Goal: Information Seeking & Learning: Learn about a topic

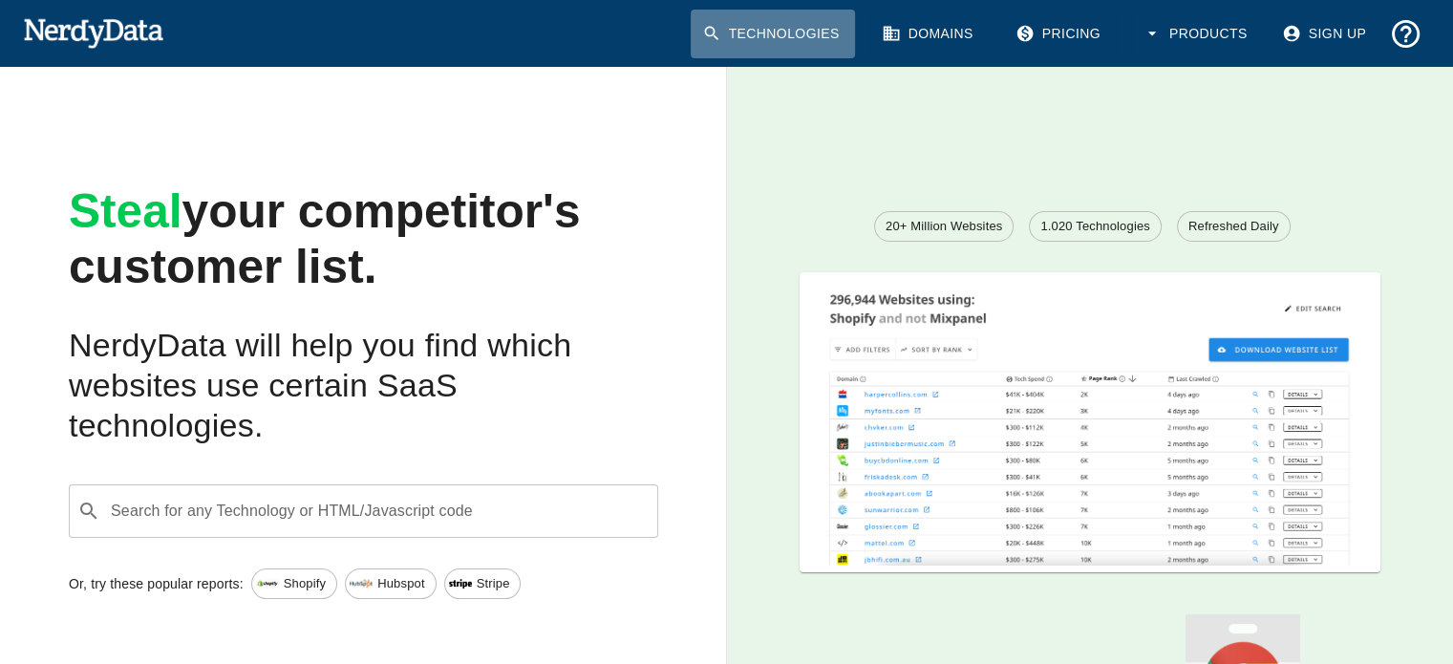
click at [803, 26] on link "Technologies" at bounding box center [773, 34] width 164 height 49
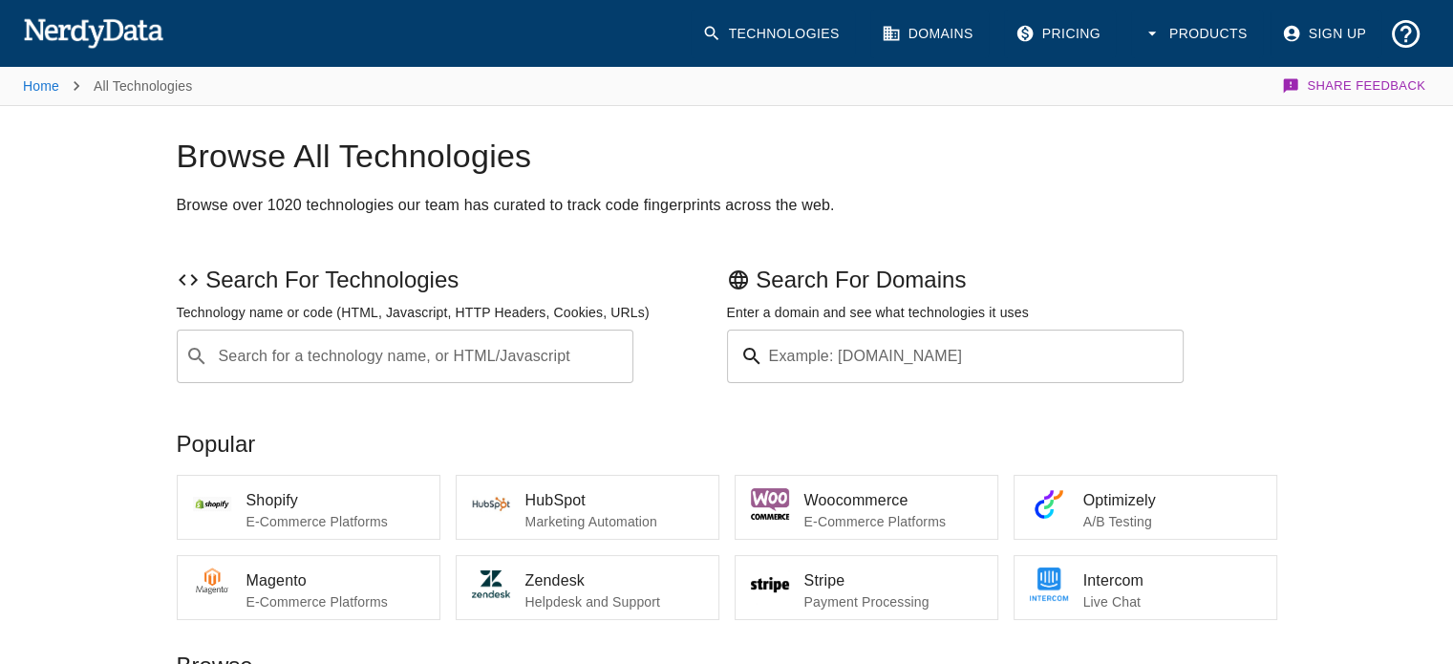
click at [324, 362] on div "Search for a technology name, or HTML/Javascript ​ Search for a technology name…" at bounding box center [406, 357] width 458 height 54
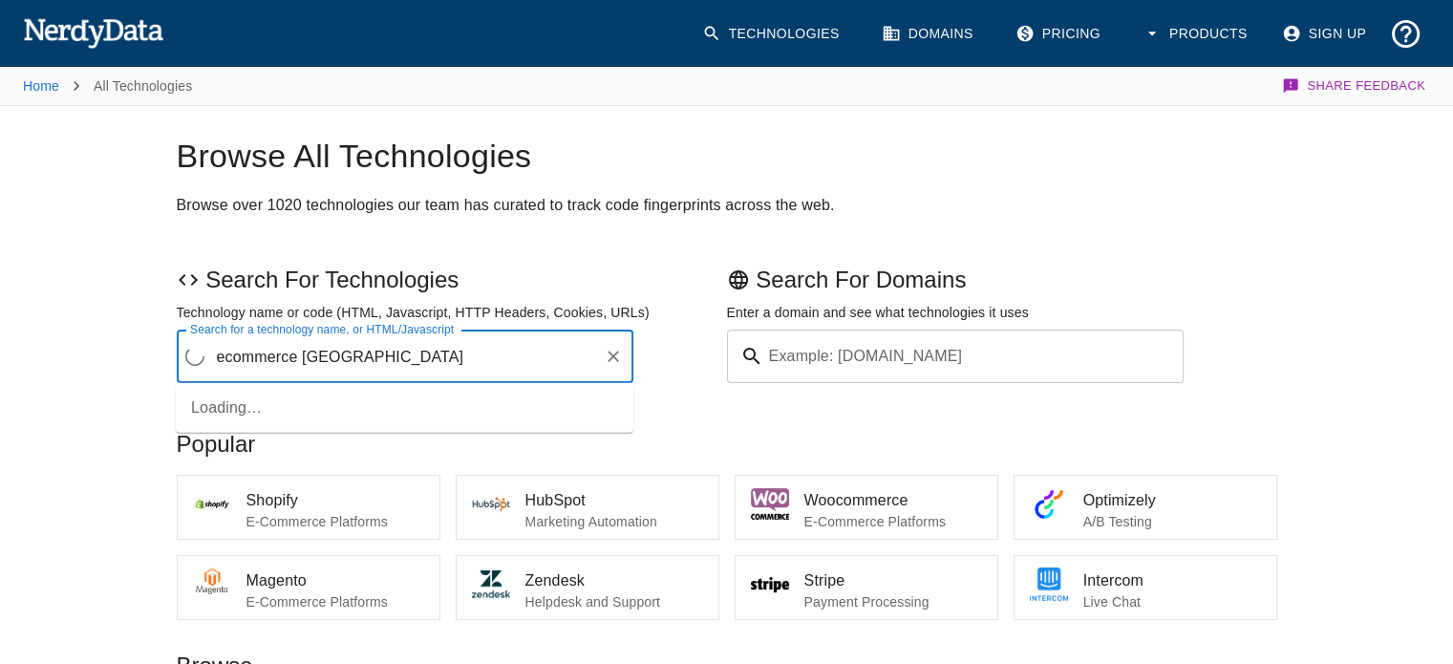
type input "ecommerce [GEOGRAPHIC_DATA]"
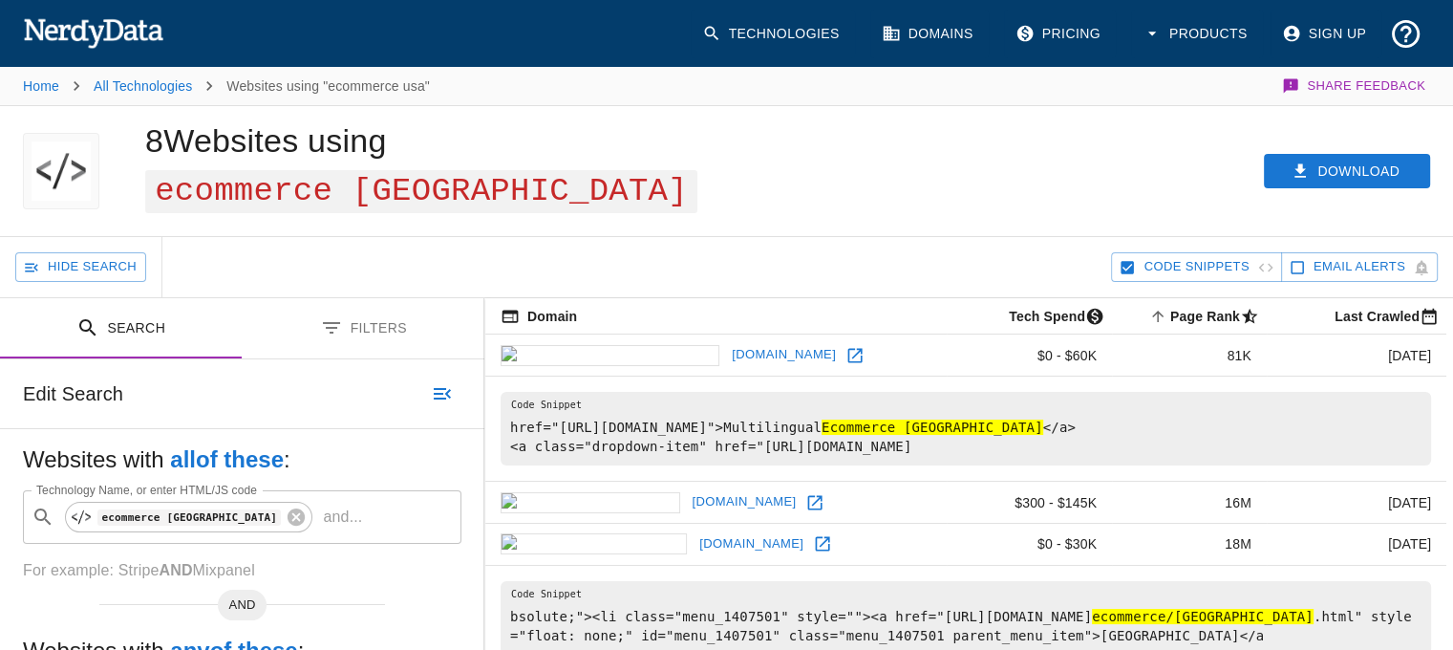
click at [346, 298] on button "Filters" at bounding box center [364, 328] width 243 height 60
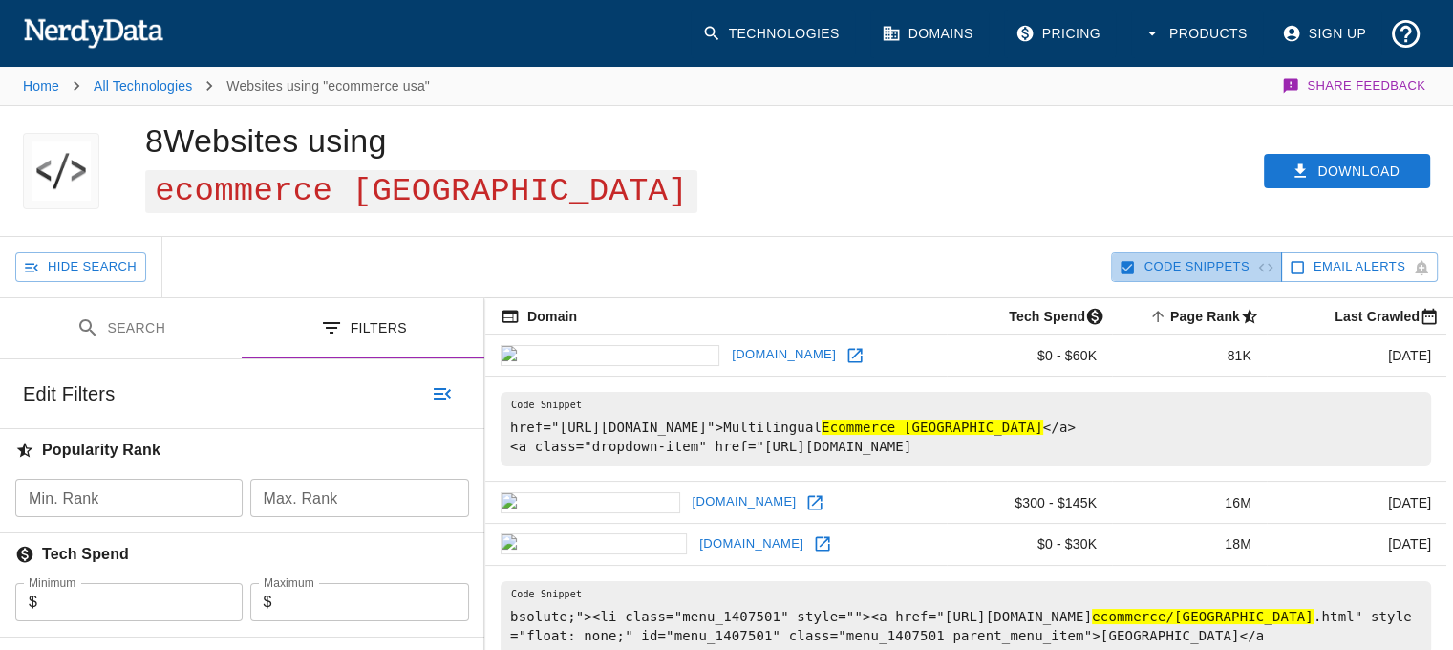
click at [1128, 261] on icon "button" at bounding box center [1128, 267] width 13 height 13
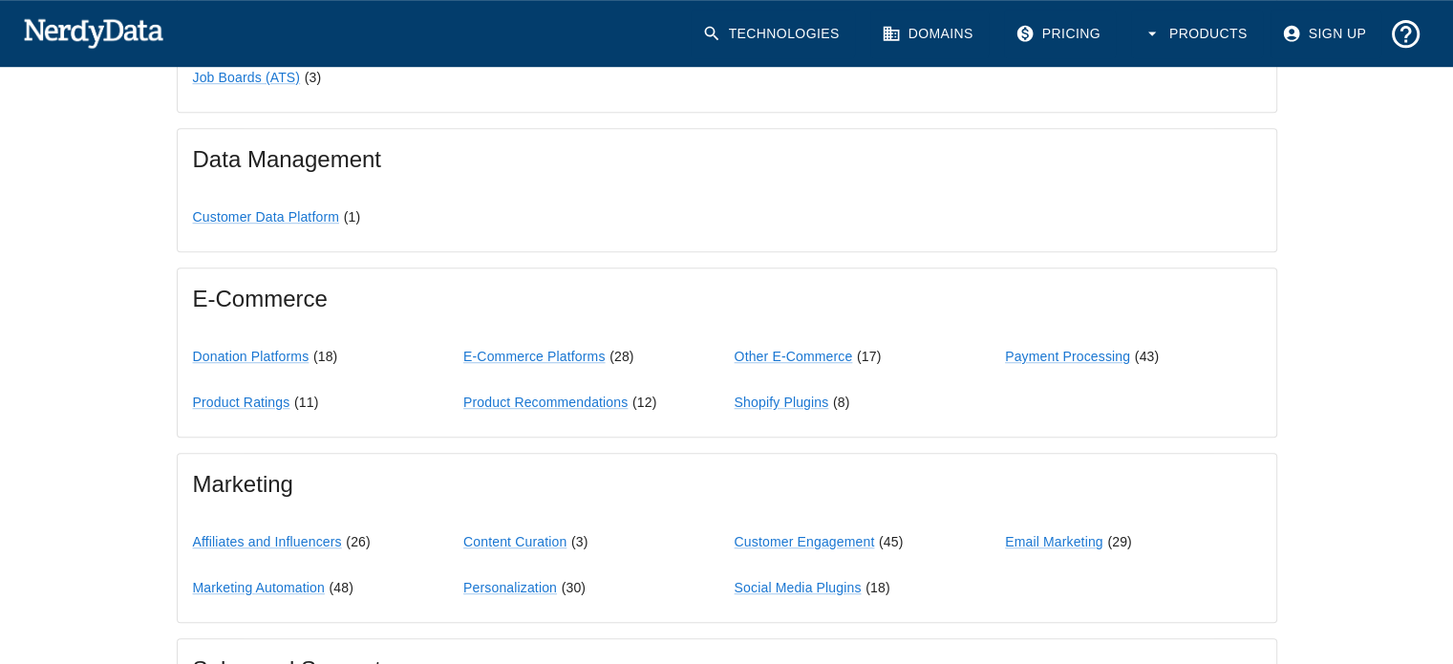
scroll to position [1265, 0]
click at [556, 348] on link "E-Commerce Platforms" at bounding box center [533, 355] width 141 height 15
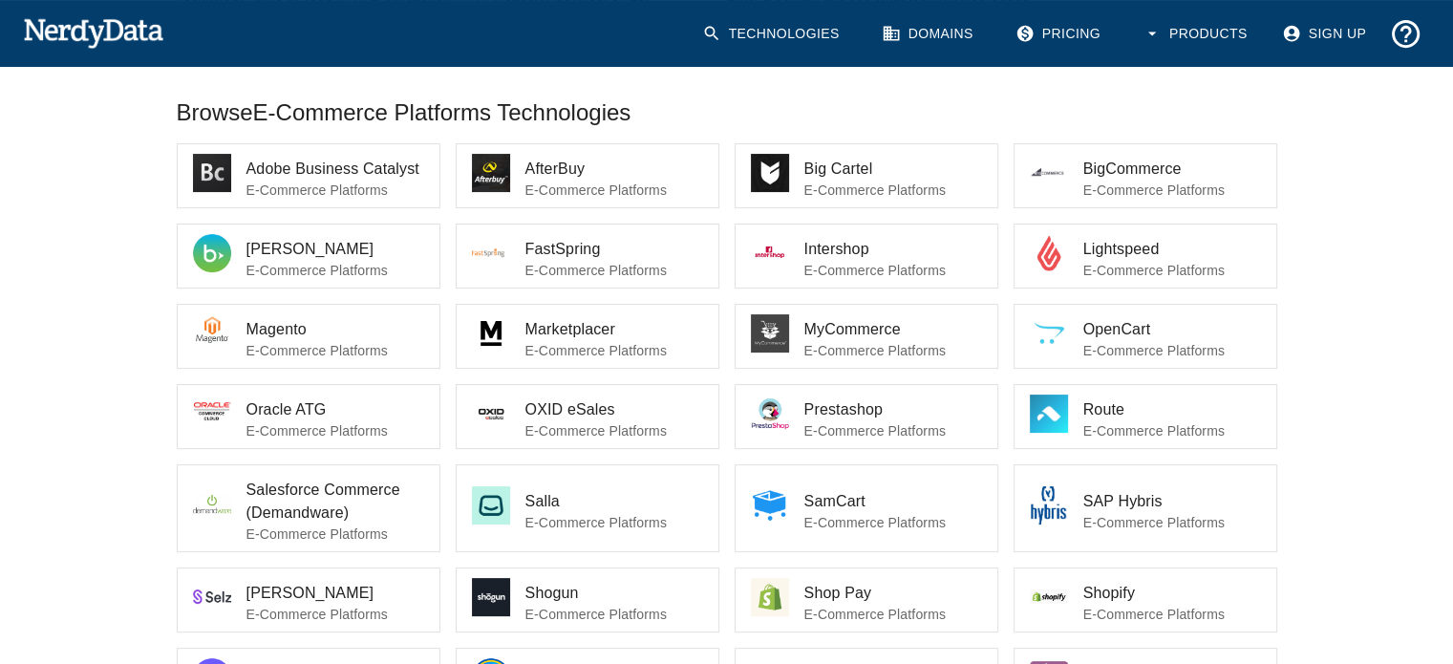
scroll to position [315, 0]
click at [204, 415] on img at bounding box center [212, 415] width 38 height 38
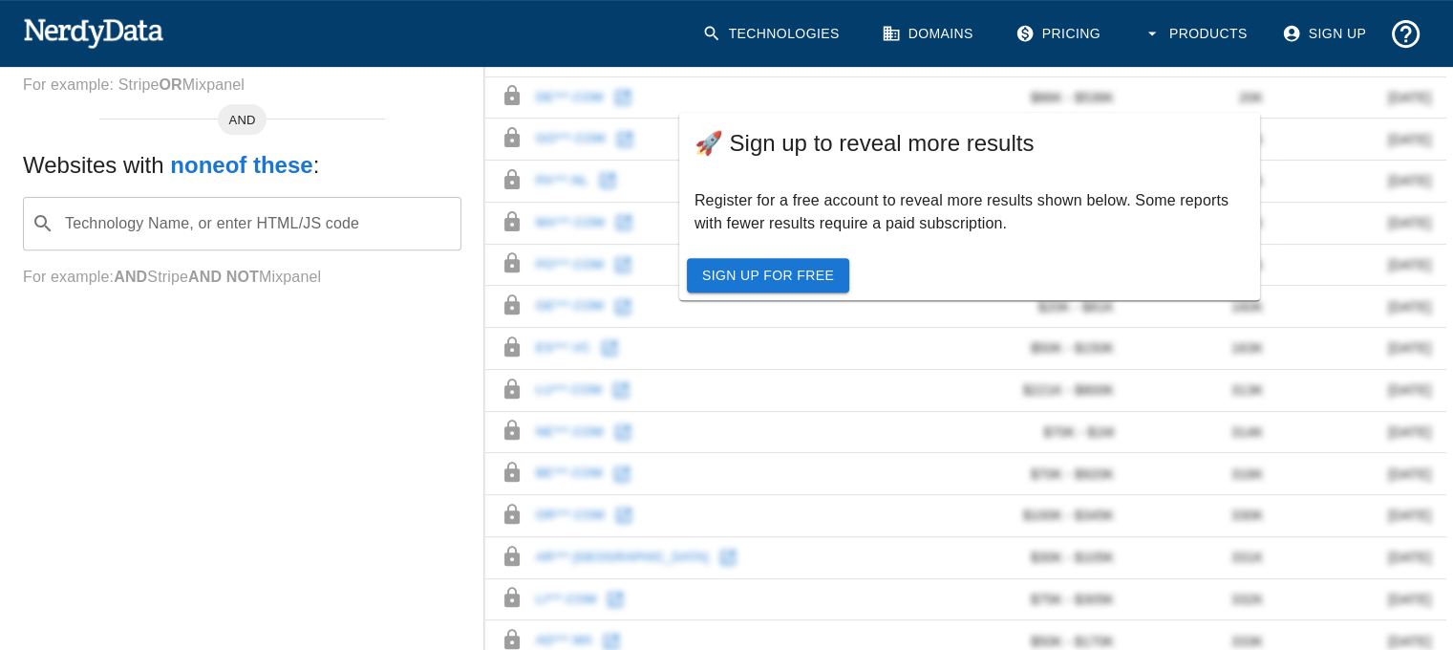
scroll to position [669, 0]
click at [780, 280] on link "Sign Up For Free" at bounding box center [768, 276] width 162 height 35
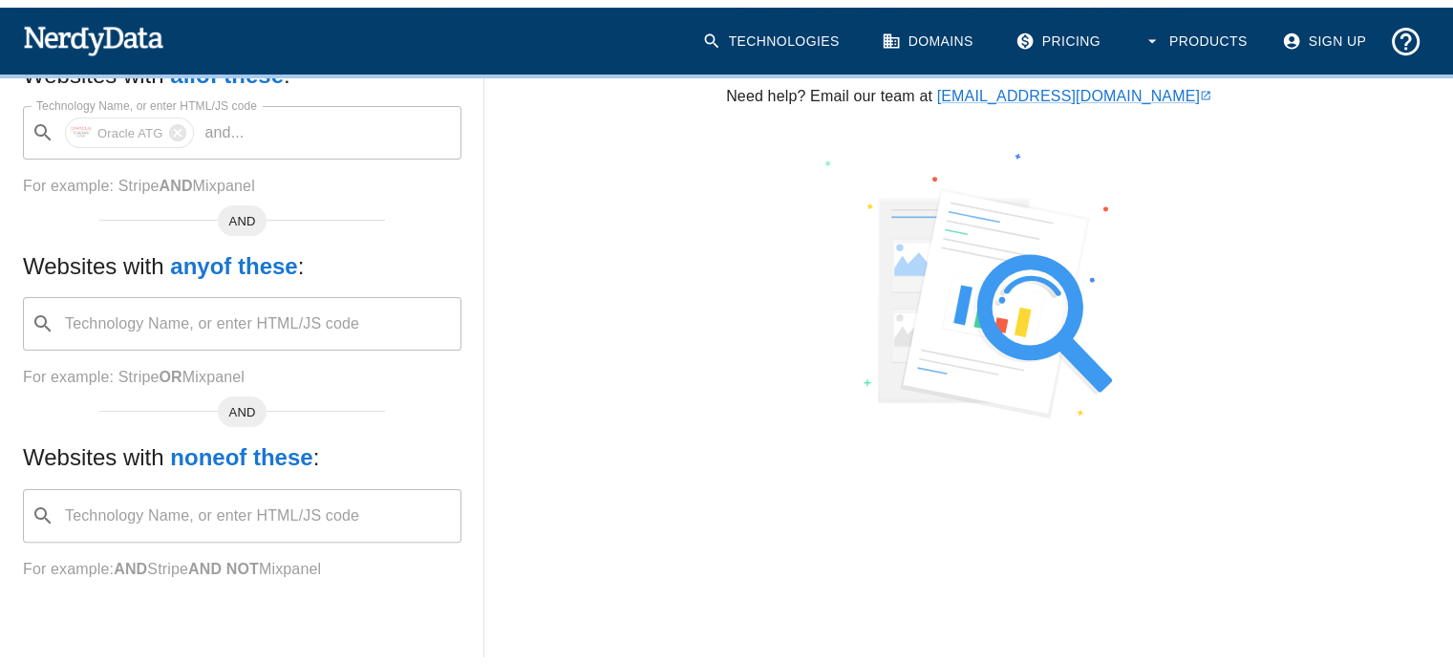
scroll to position [368, 0]
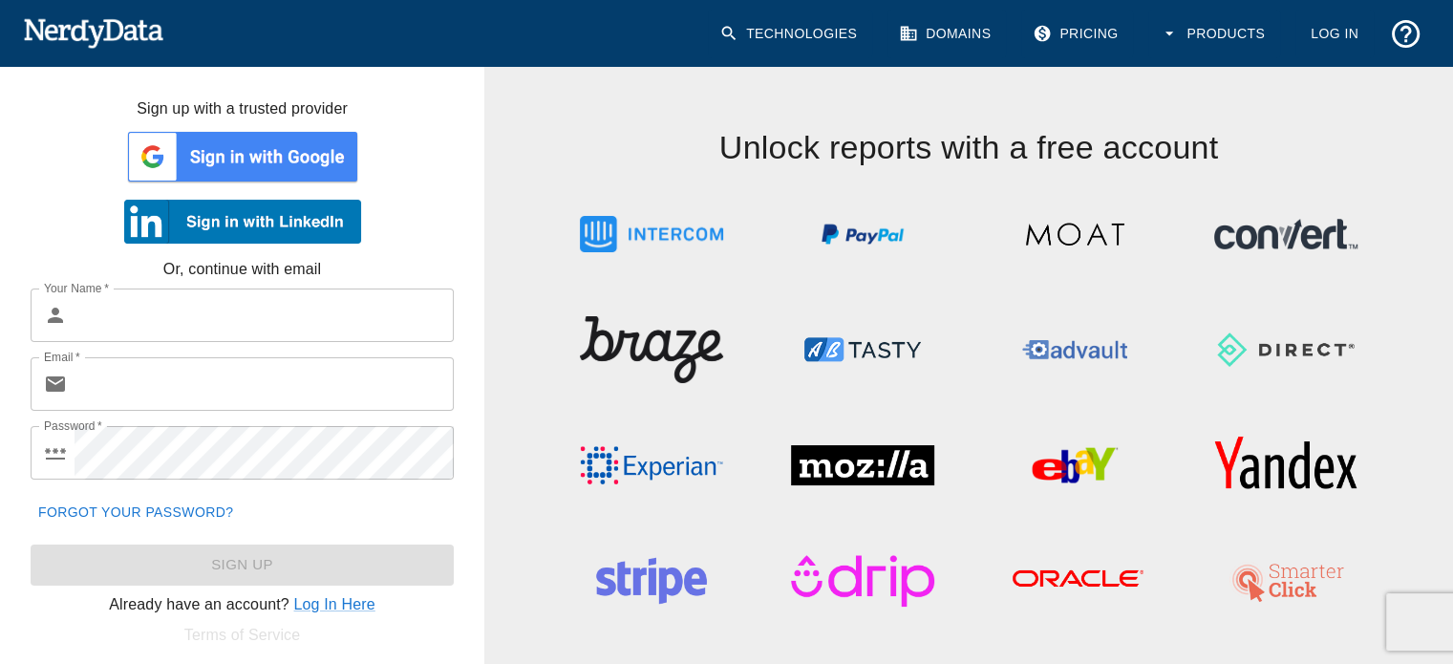
click at [265, 179] on img at bounding box center [242, 156] width 237 height 57
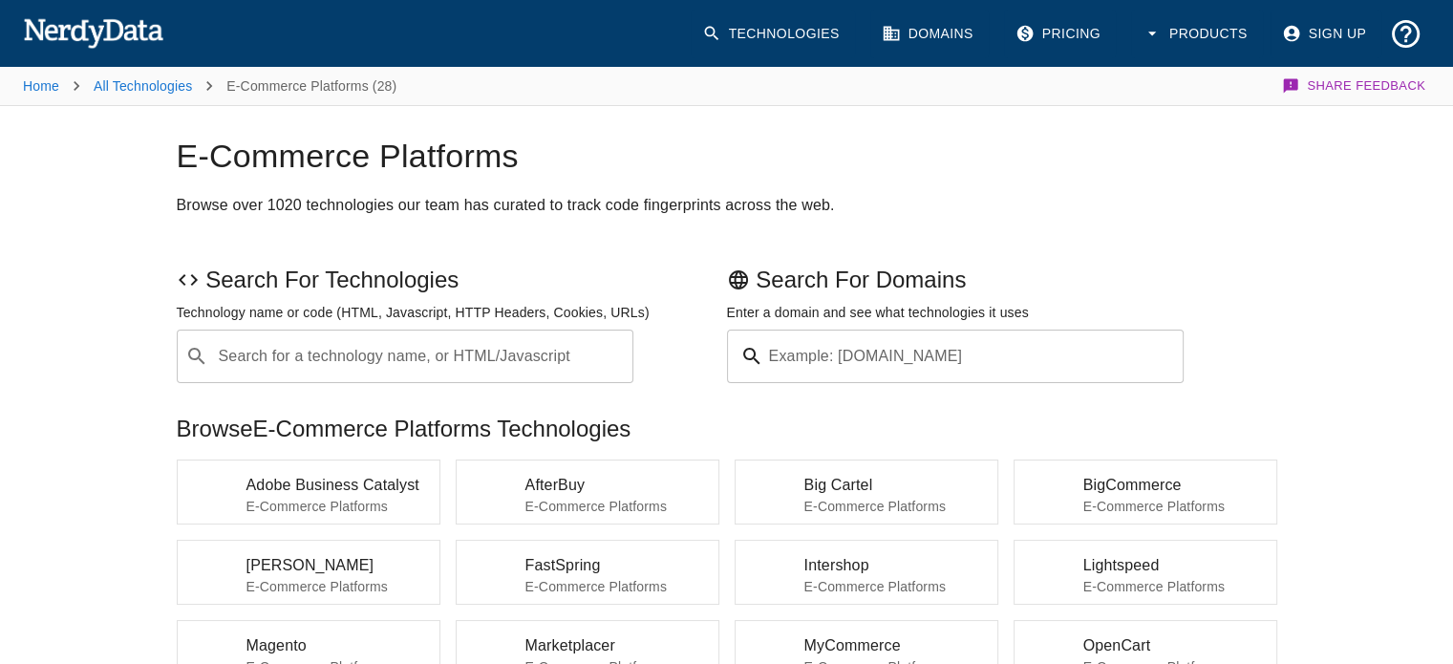
scroll to position [315, 0]
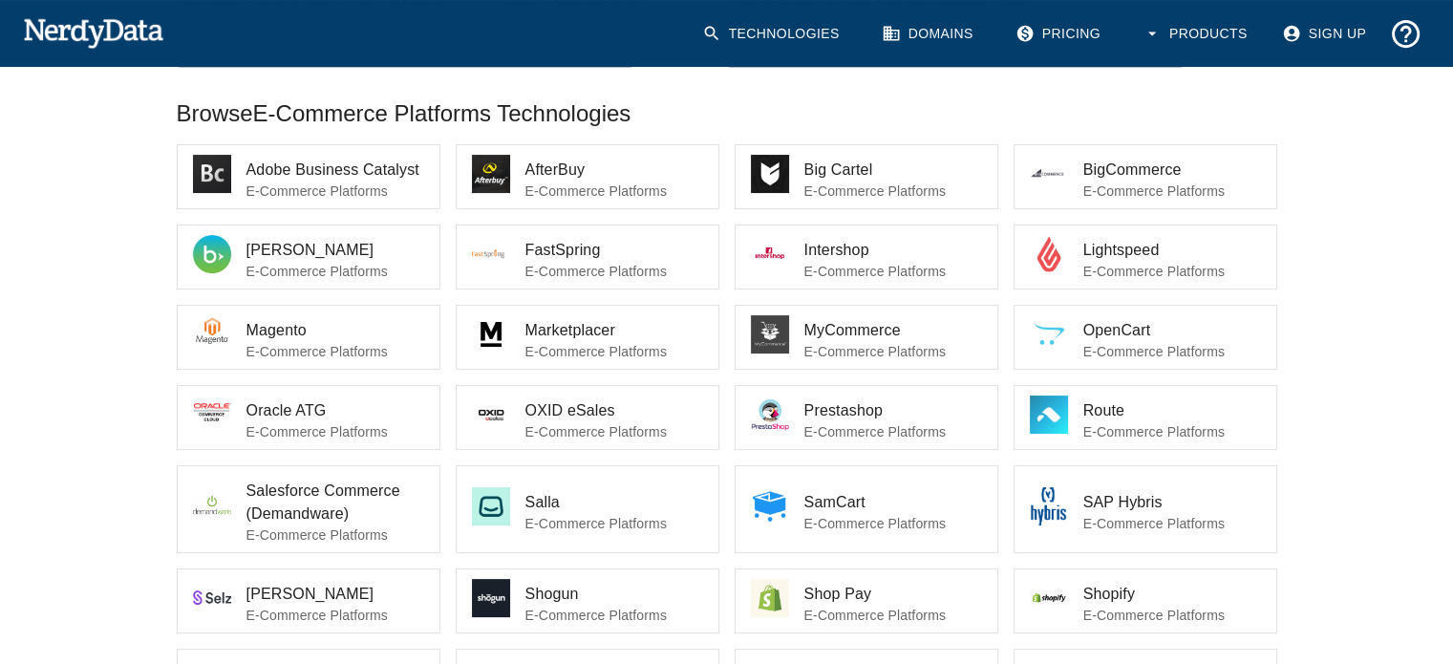
click at [248, 397] on li "Oracle ATG E-Commerce Platforms" at bounding box center [309, 417] width 262 height 63
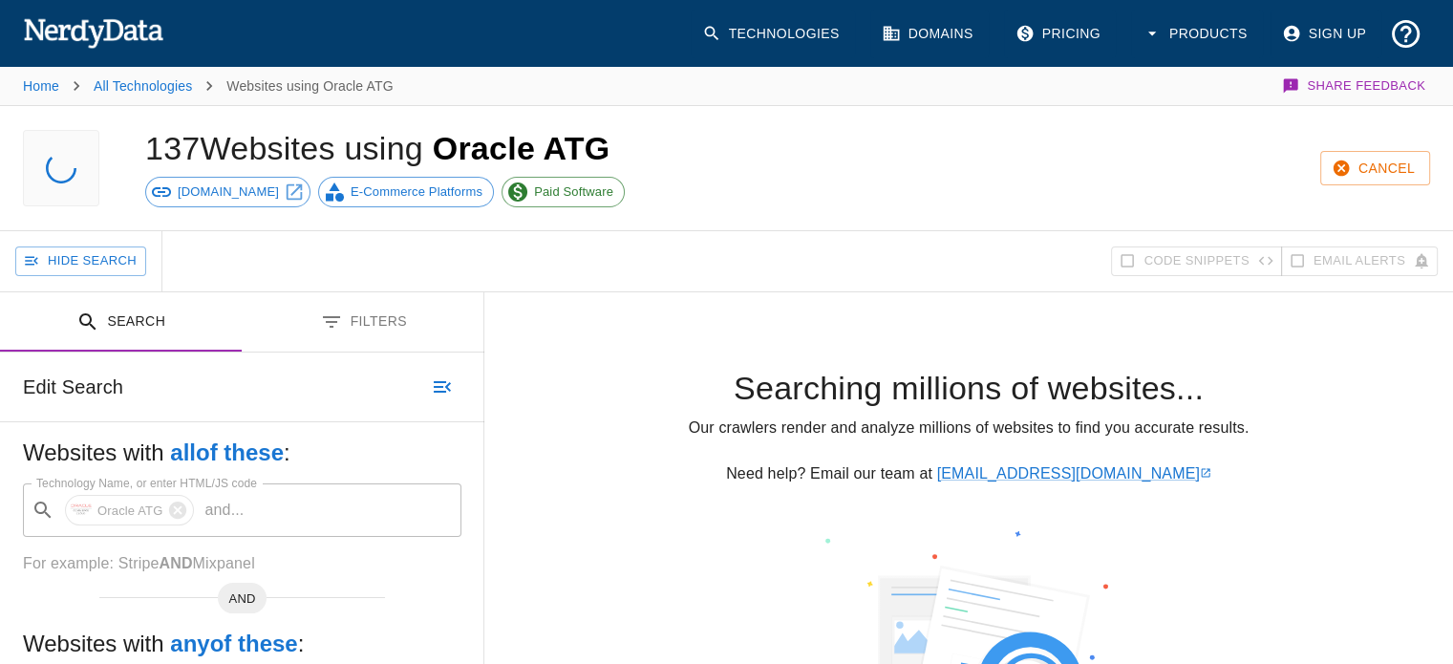
click at [509, 204] on div "Paid Software" at bounding box center [563, 192] width 123 height 31
click at [524, 197] on span "Paid Software" at bounding box center [574, 191] width 100 height 19
click at [443, 182] on span "E-Commerce Platforms" at bounding box center [416, 191] width 153 height 19
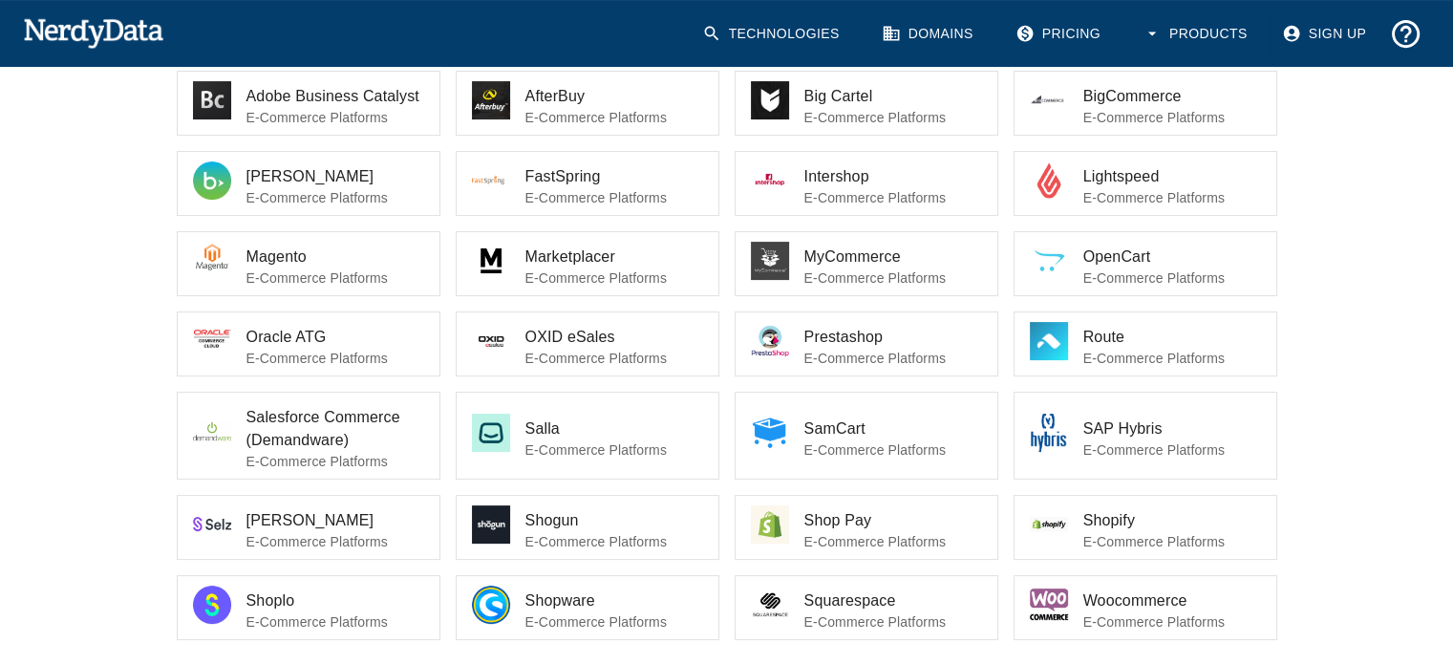
scroll to position [394, 0]
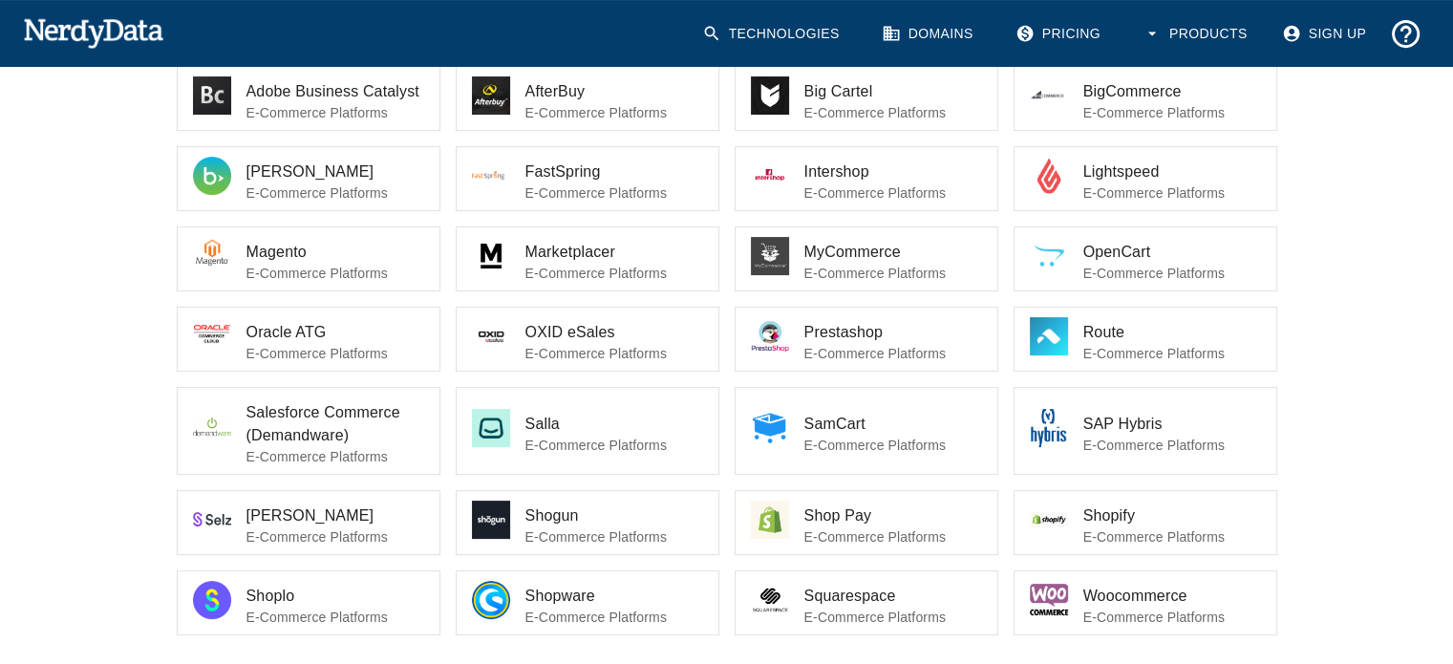
click at [268, 332] on span "Oracle ATG" at bounding box center [336, 332] width 178 height 23
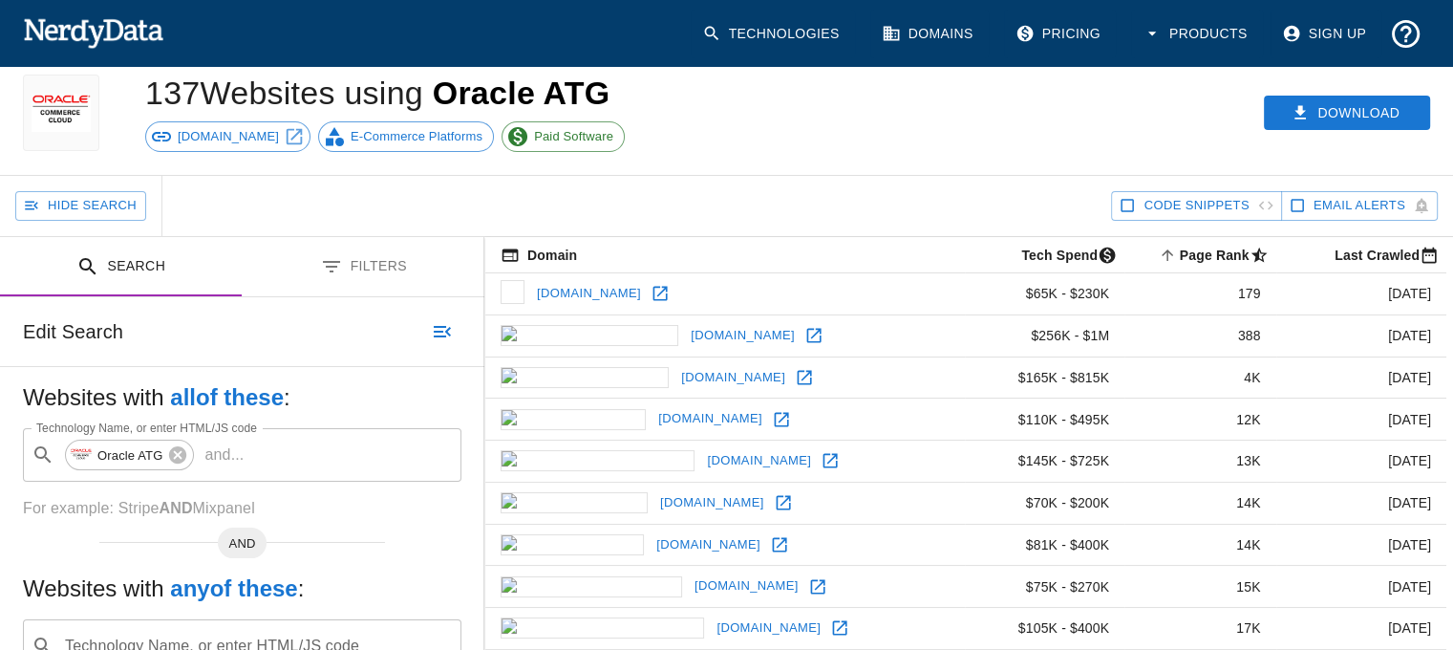
scroll to position [56, 0]
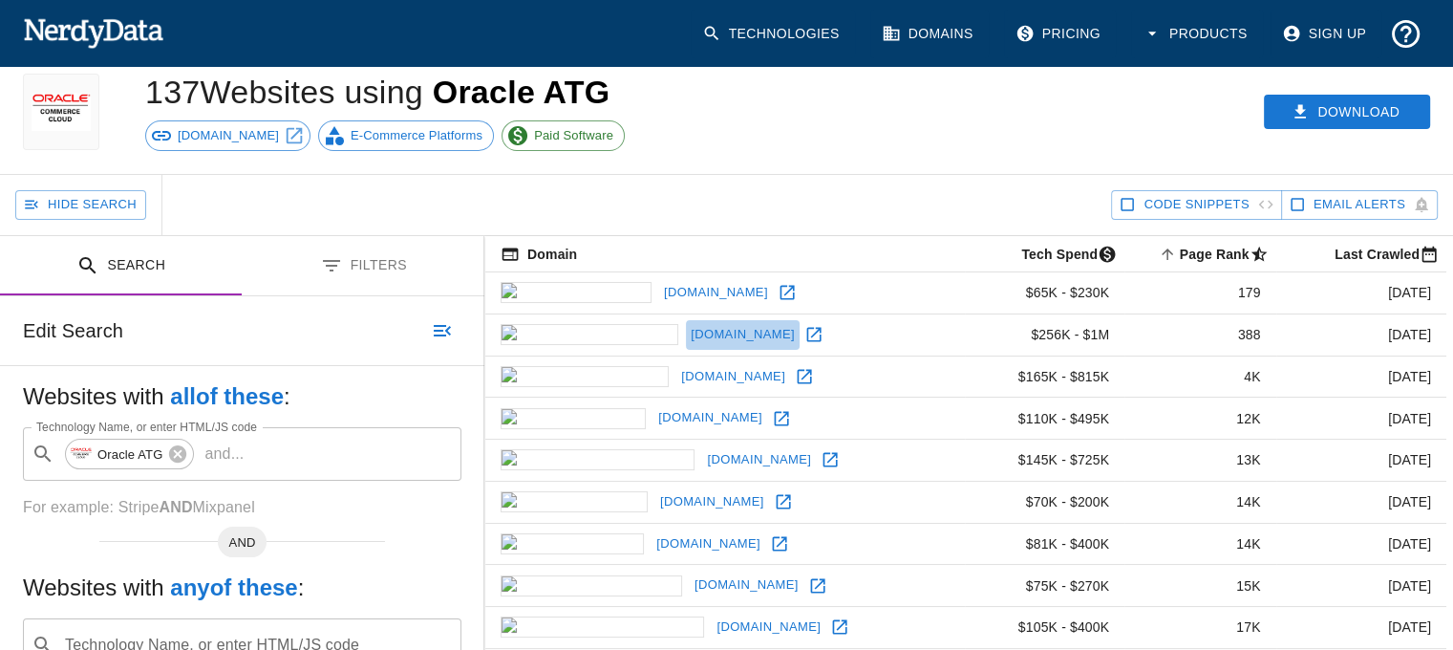
click at [686, 332] on link "[DOMAIN_NAME]" at bounding box center [743, 335] width 114 height 30
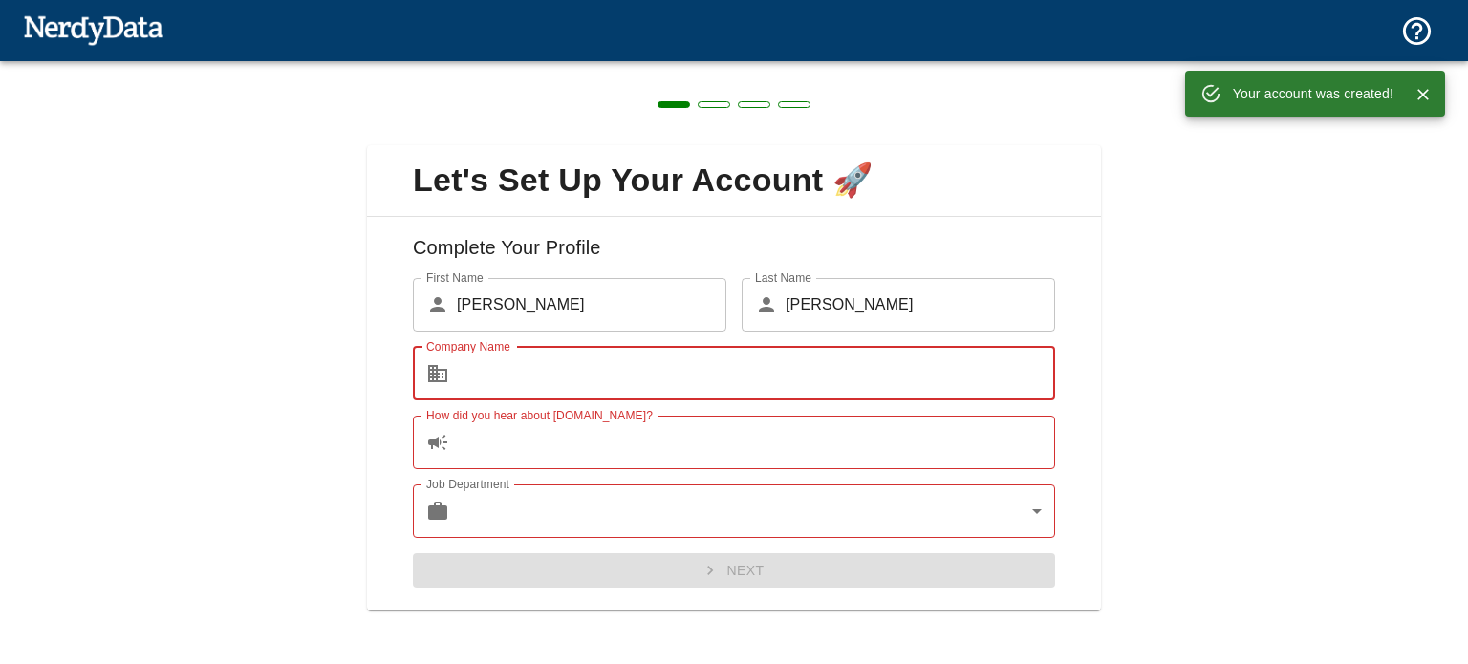
click at [647, 362] on input "Company Name" at bounding box center [756, 374] width 598 height 54
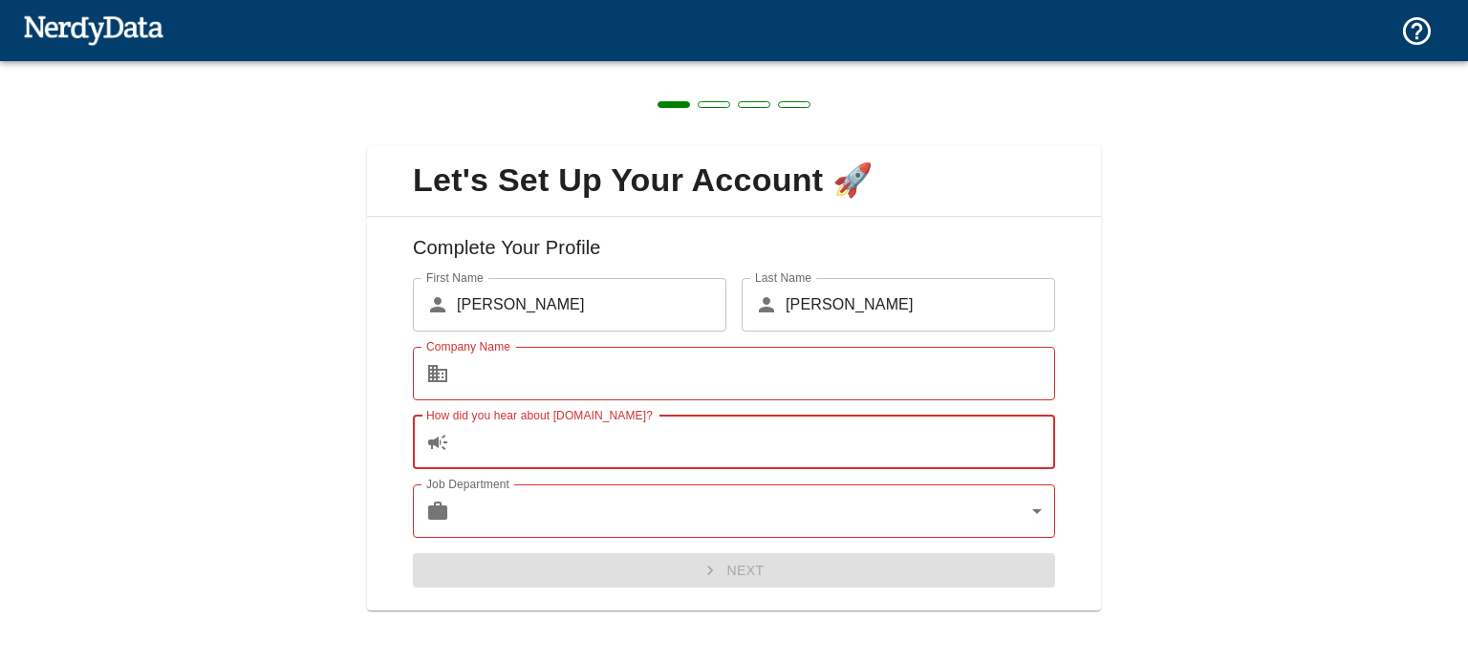
click at [479, 443] on input "How did you hear about NerdyData.com?" at bounding box center [756, 443] width 598 height 54
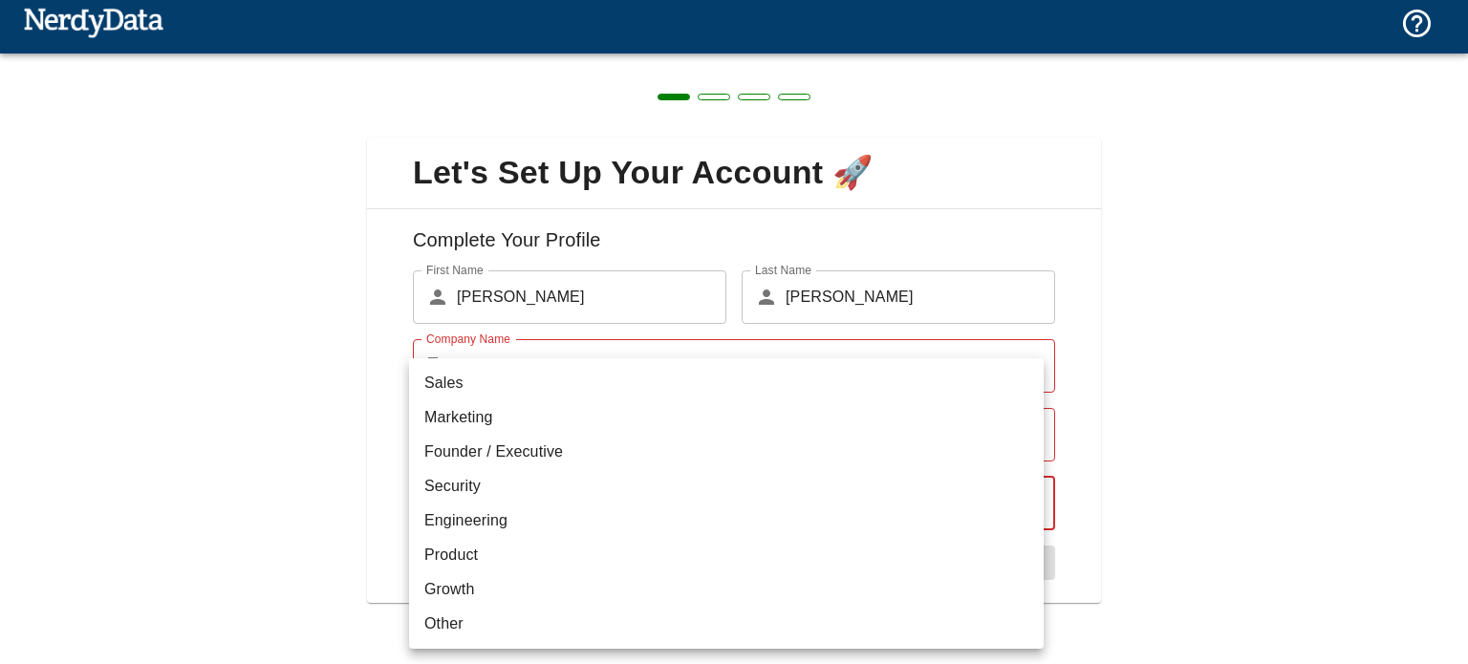
click at [466, 67] on body "Technologies Domains Pricing Products Create a Report Create a list of websites…" at bounding box center [734, 33] width 1468 height 67
click at [502, 423] on li "Marketing" at bounding box center [726, 417] width 634 height 34
type input "marketing"
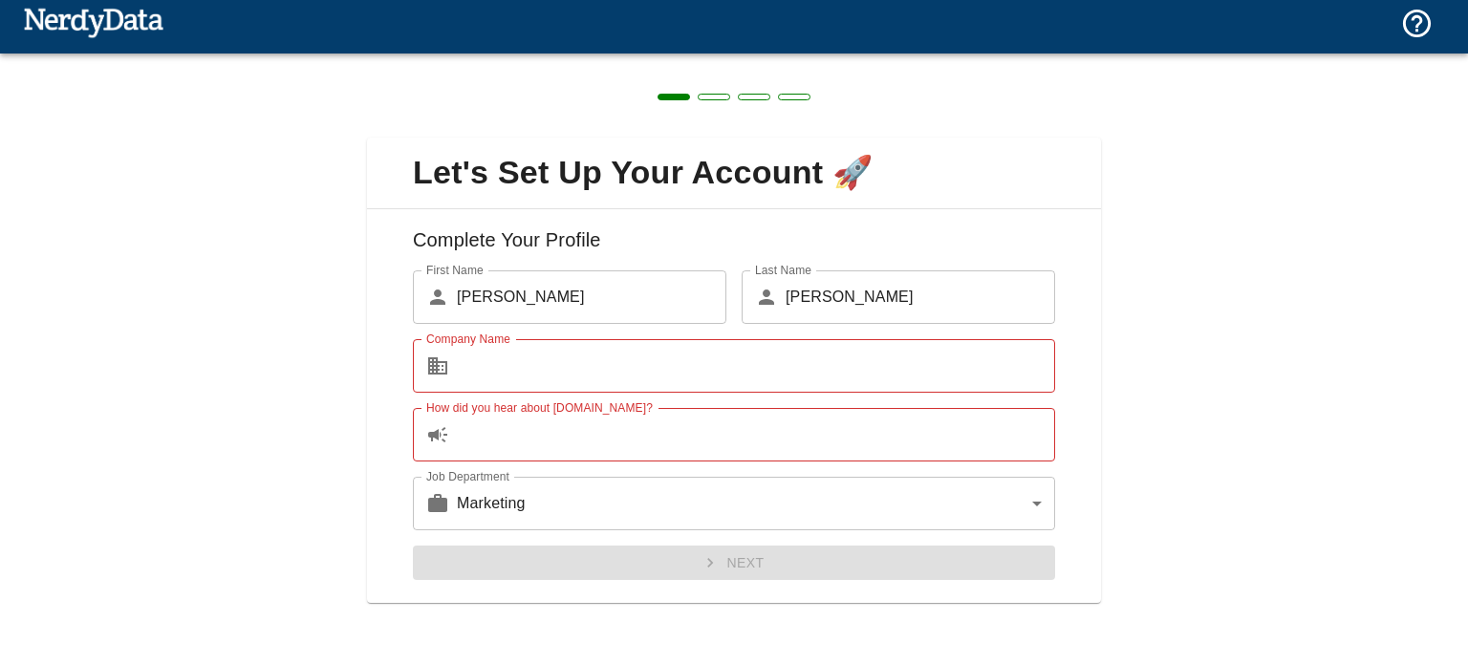
click at [565, 331] on div "Company Name ​ Company Name" at bounding box center [725, 358] width 657 height 69
click at [543, 353] on input "Company Name" at bounding box center [756, 366] width 598 height 54
click at [481, 451] on input "How did you hear about NerdyData.com?" at bounding box center [756, 435] width 598 height 54
